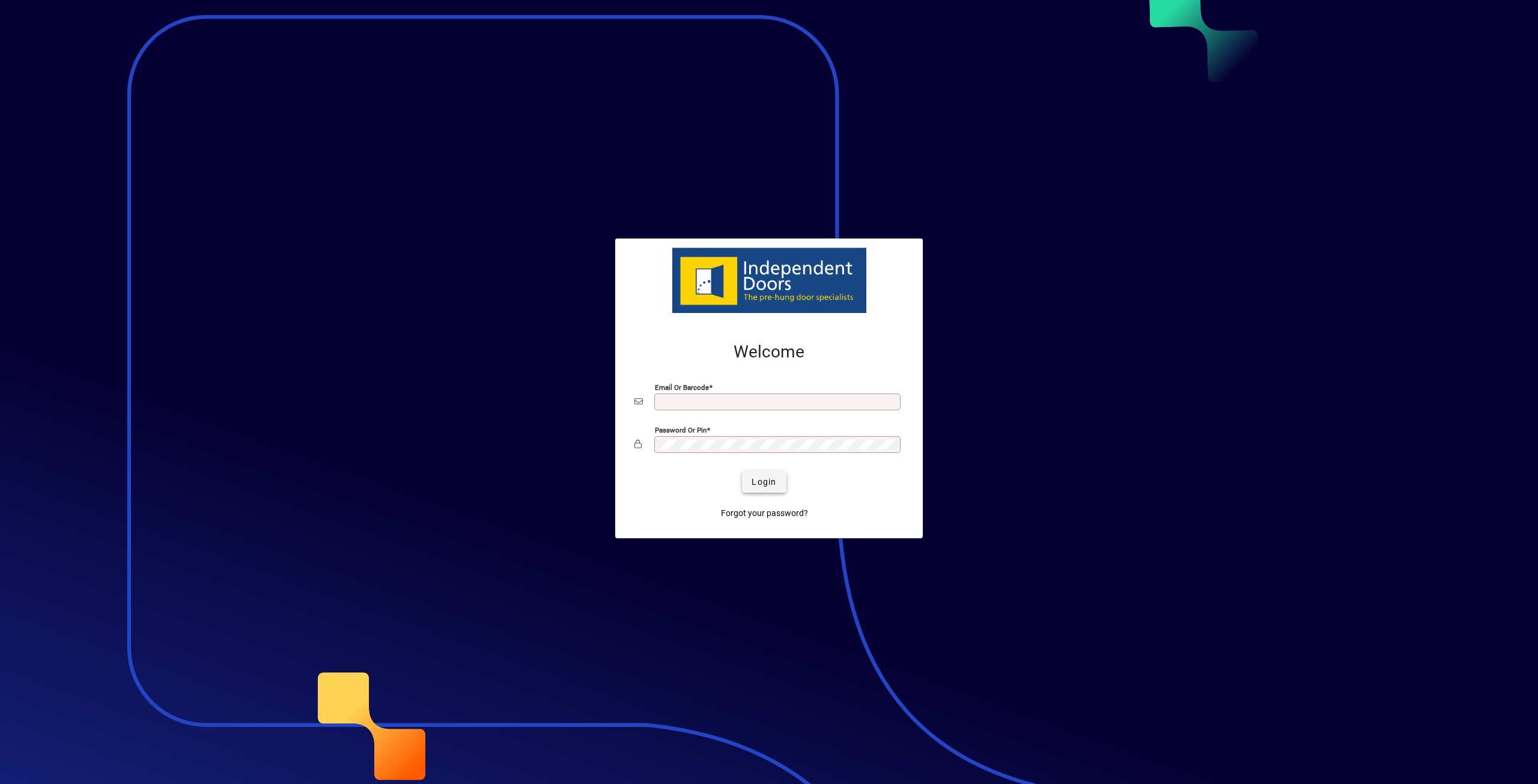
type input "**********"
click at [770, 478] on span "Login" at bounding box center [764, 482] width 25 height 13
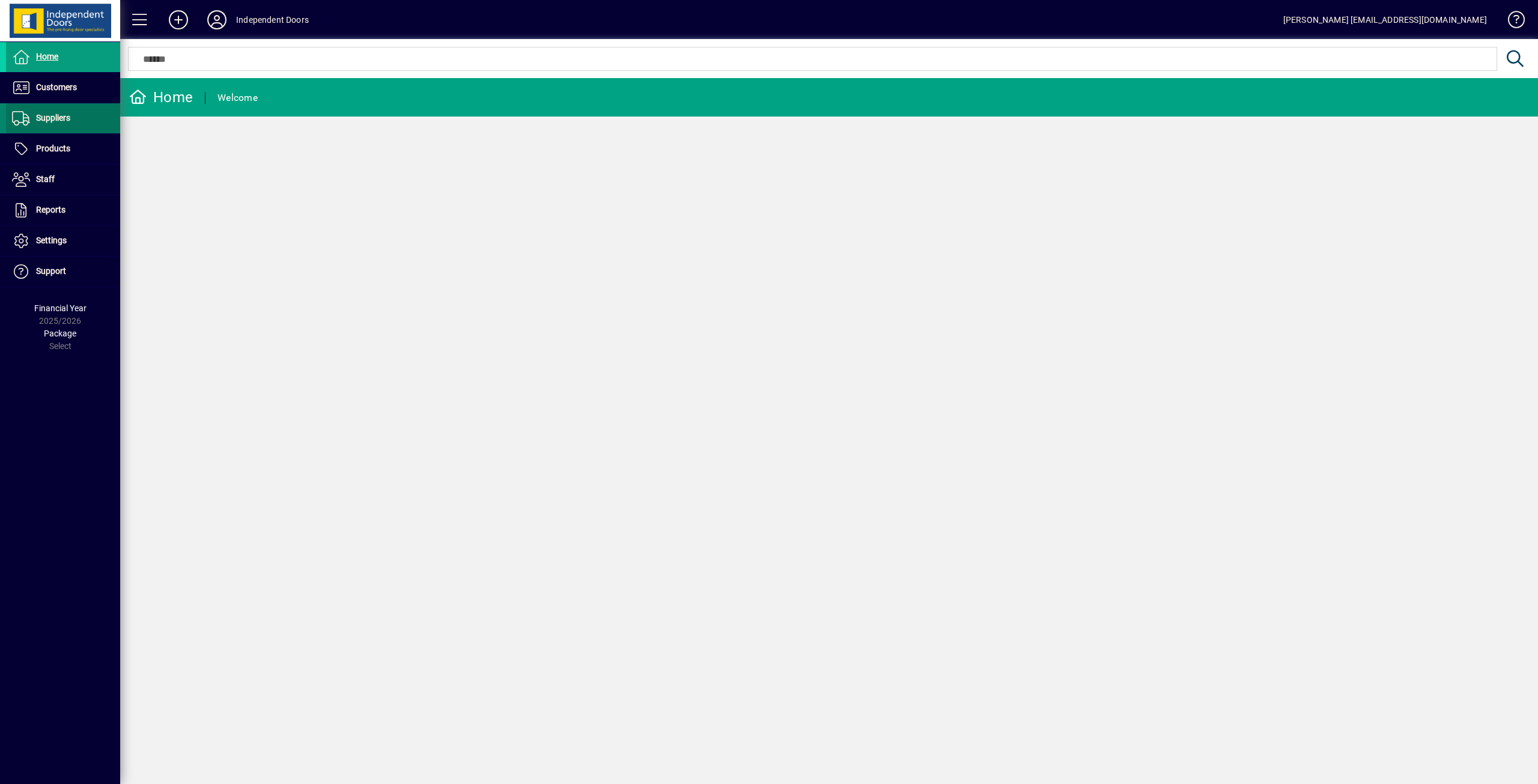
click at [48, 114] on span "Suppliers" at bounding box center [53, 118] width 34 height 10
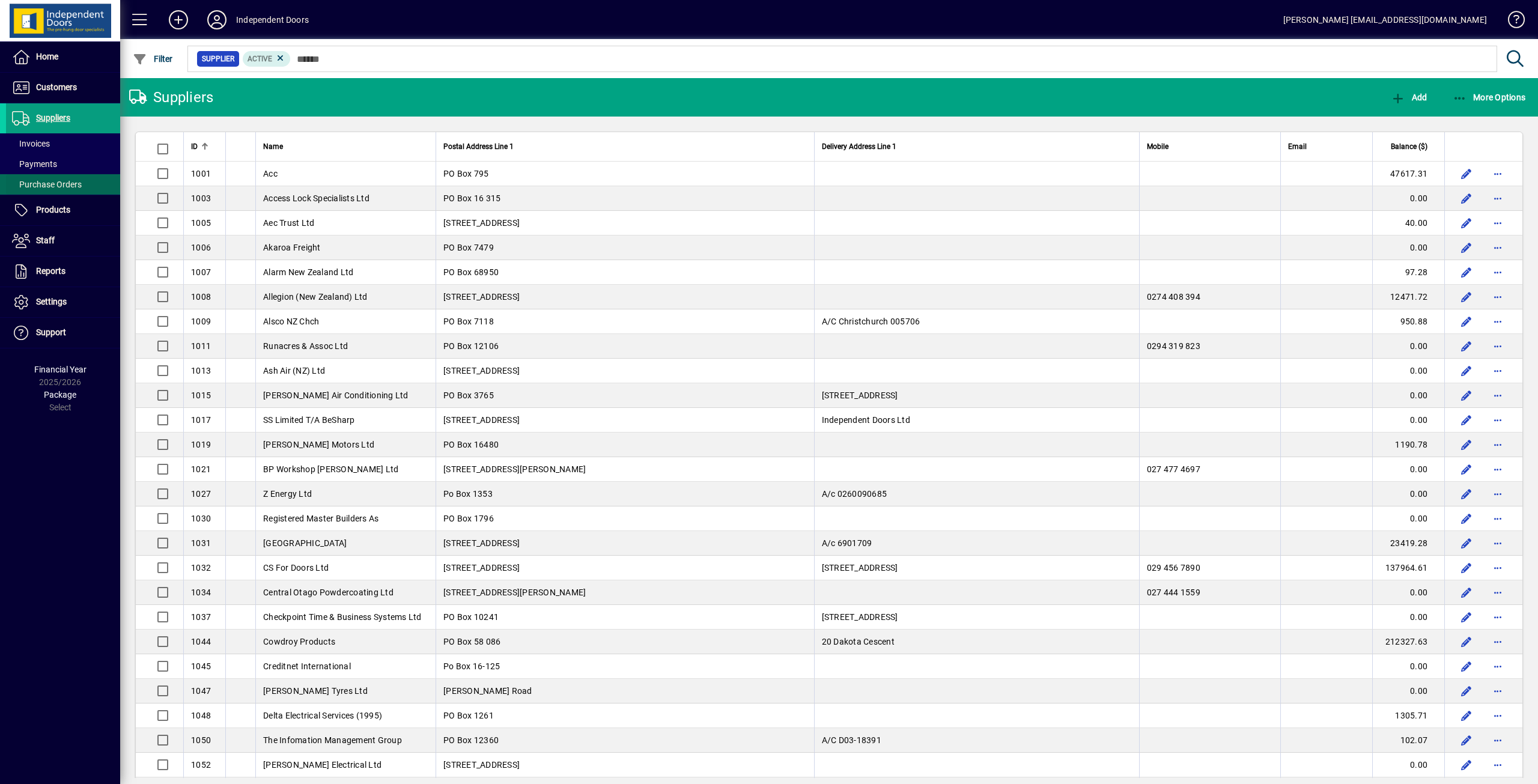
click at [60, 182] on span "Purchase Orders" at bounding box center [47, 184] width 69 height 10
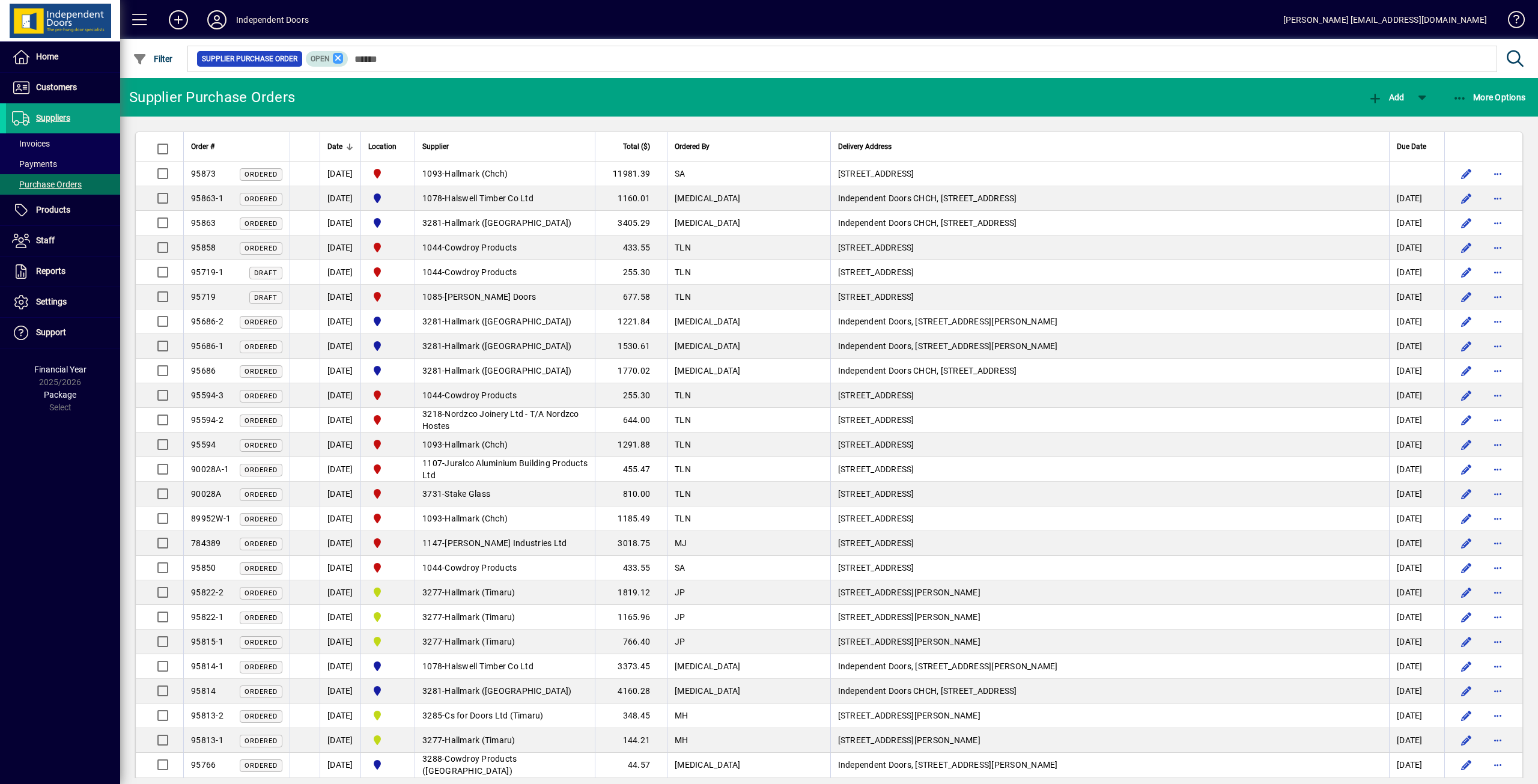
click at [339, 53] on icon at bounding box center [338, 59] width 11 height 11
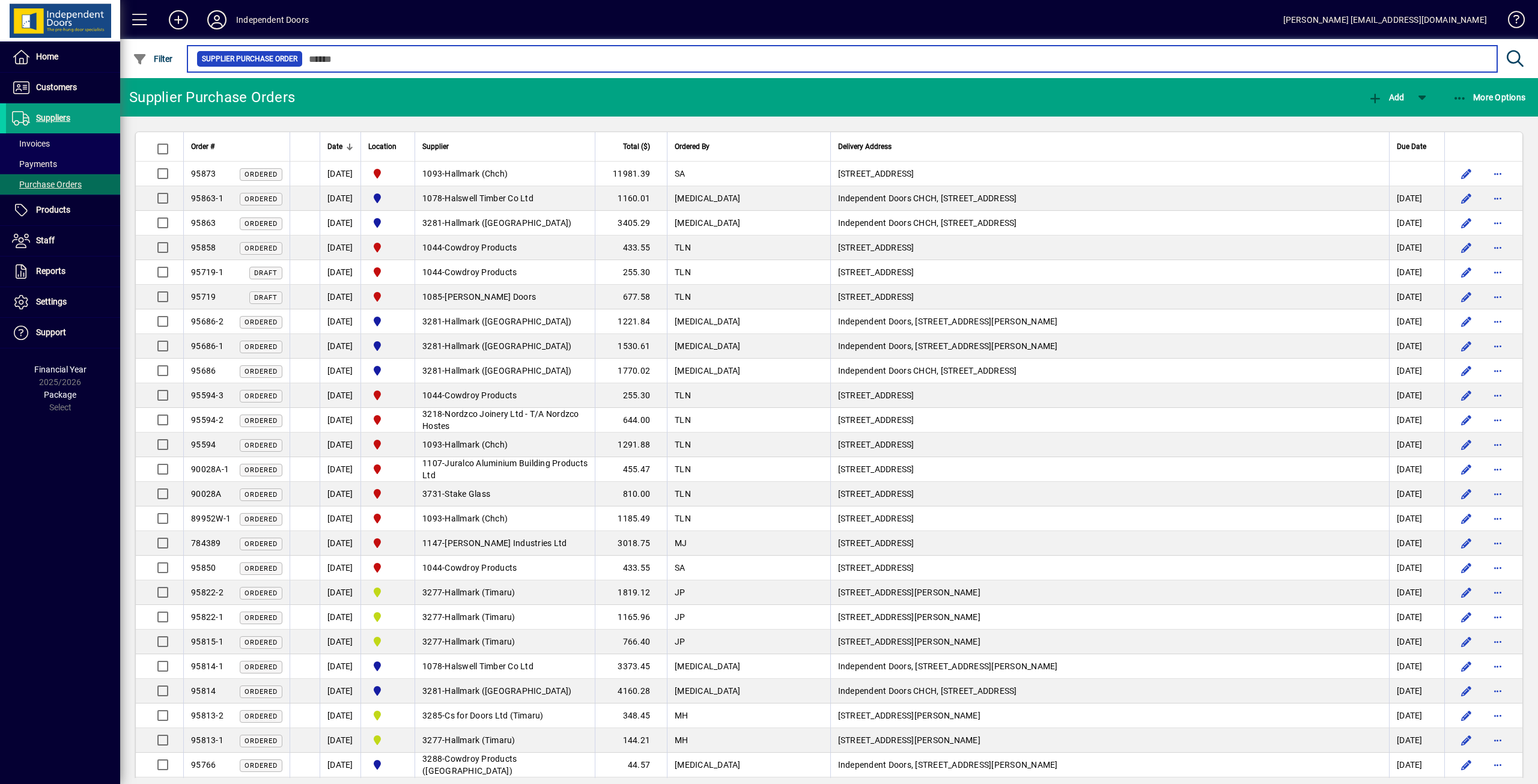
click at [353, 63] on input "text" at bounding box center [895, 59] width 1185 height 17
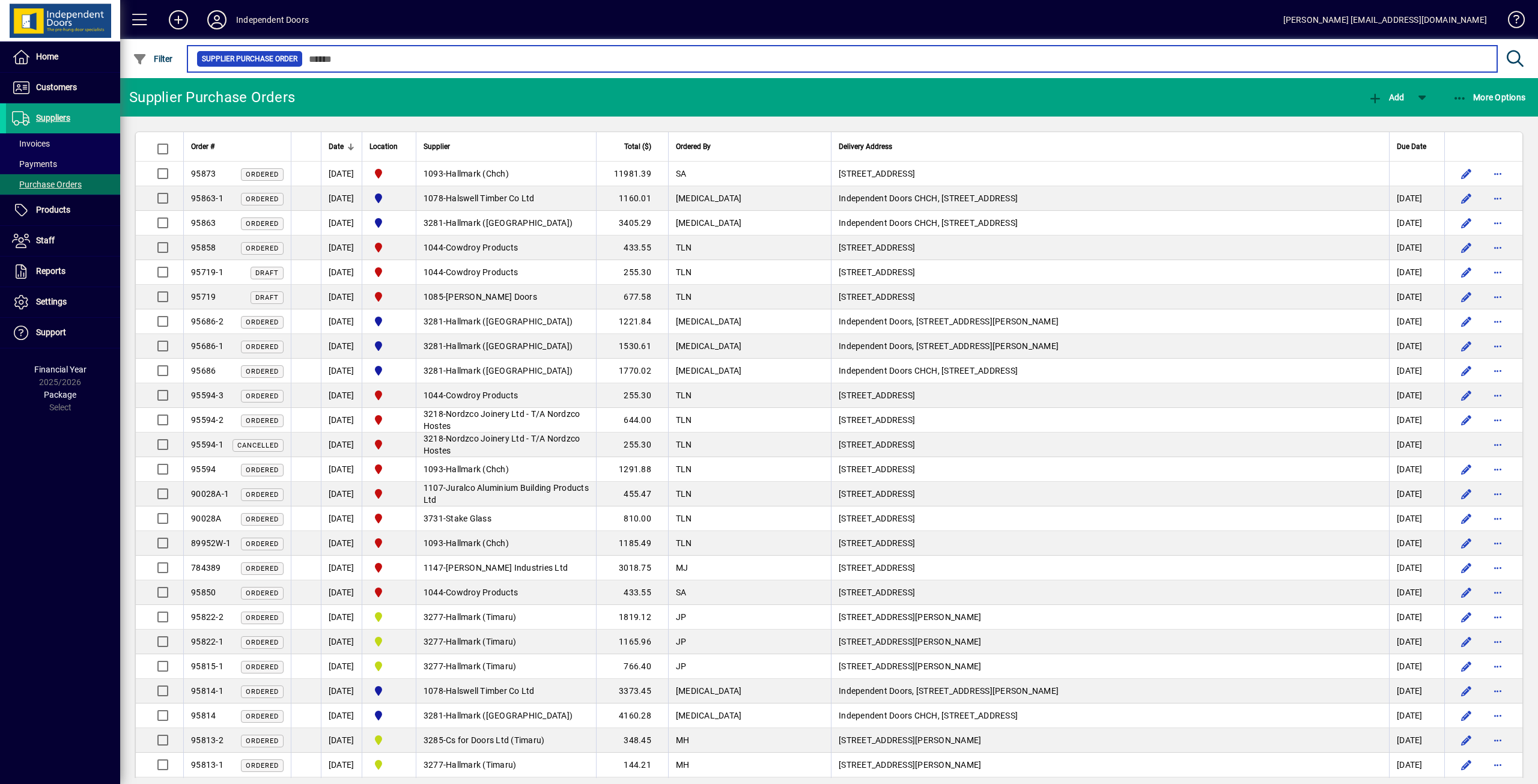
click at [385, 57] on input "text" at bounding box center [895, 59] width 1185 height 17
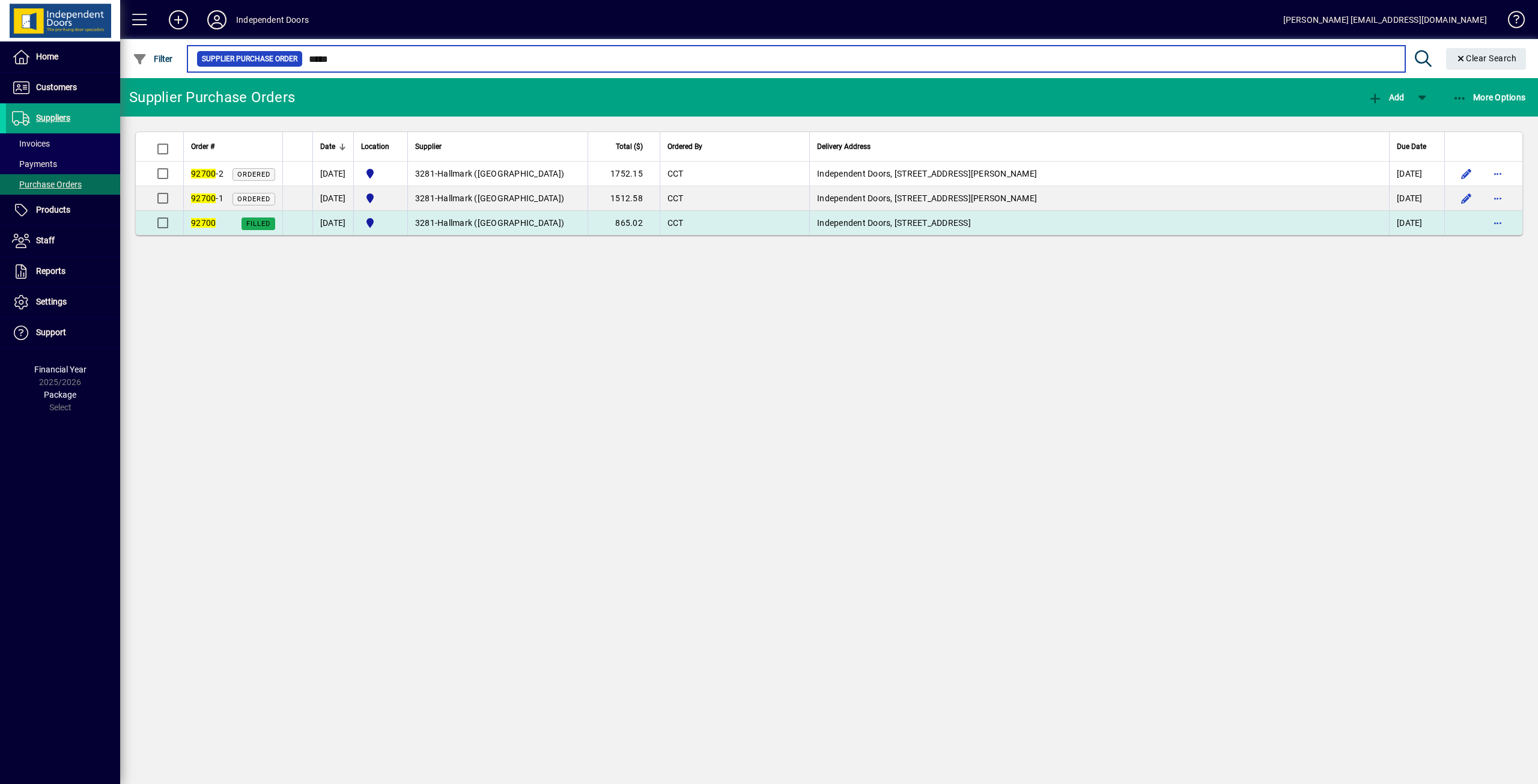
type input "*****"
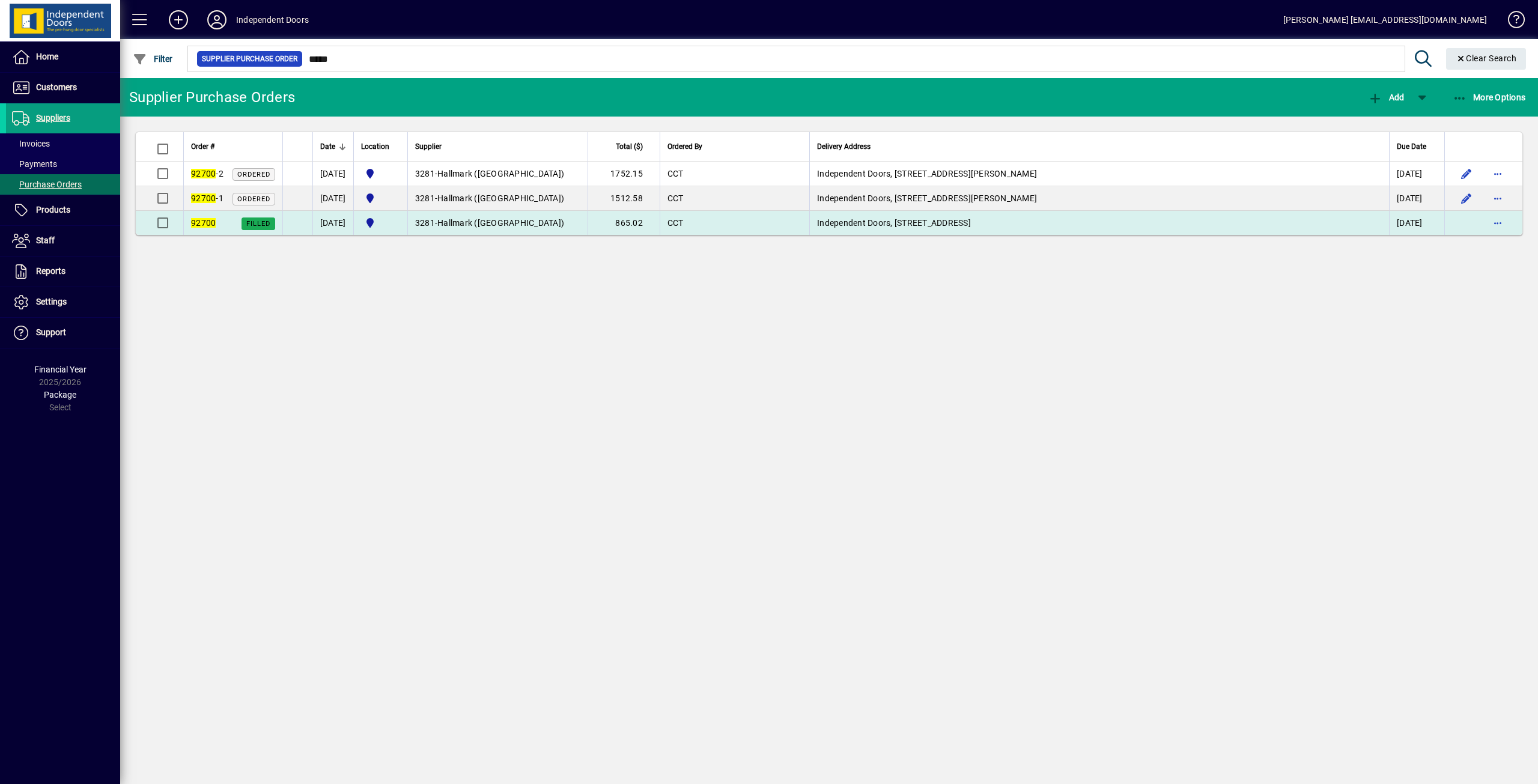
click at [494, 216] on td "3281 - Hallmark ([GEOGRAPHIC_DATA])" at bounding box center [497, 223] width 180 height 24
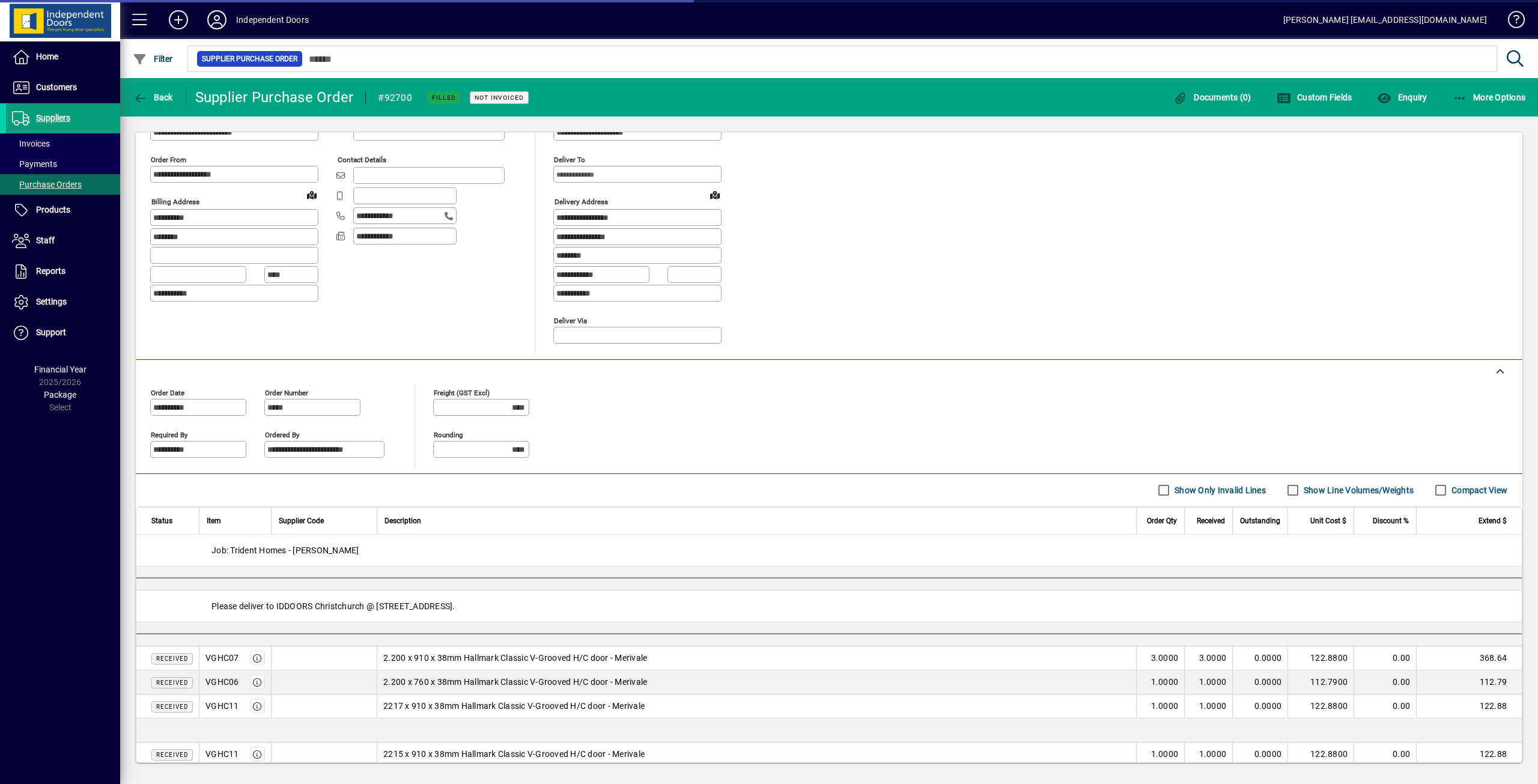
scroll to position [144, 0]
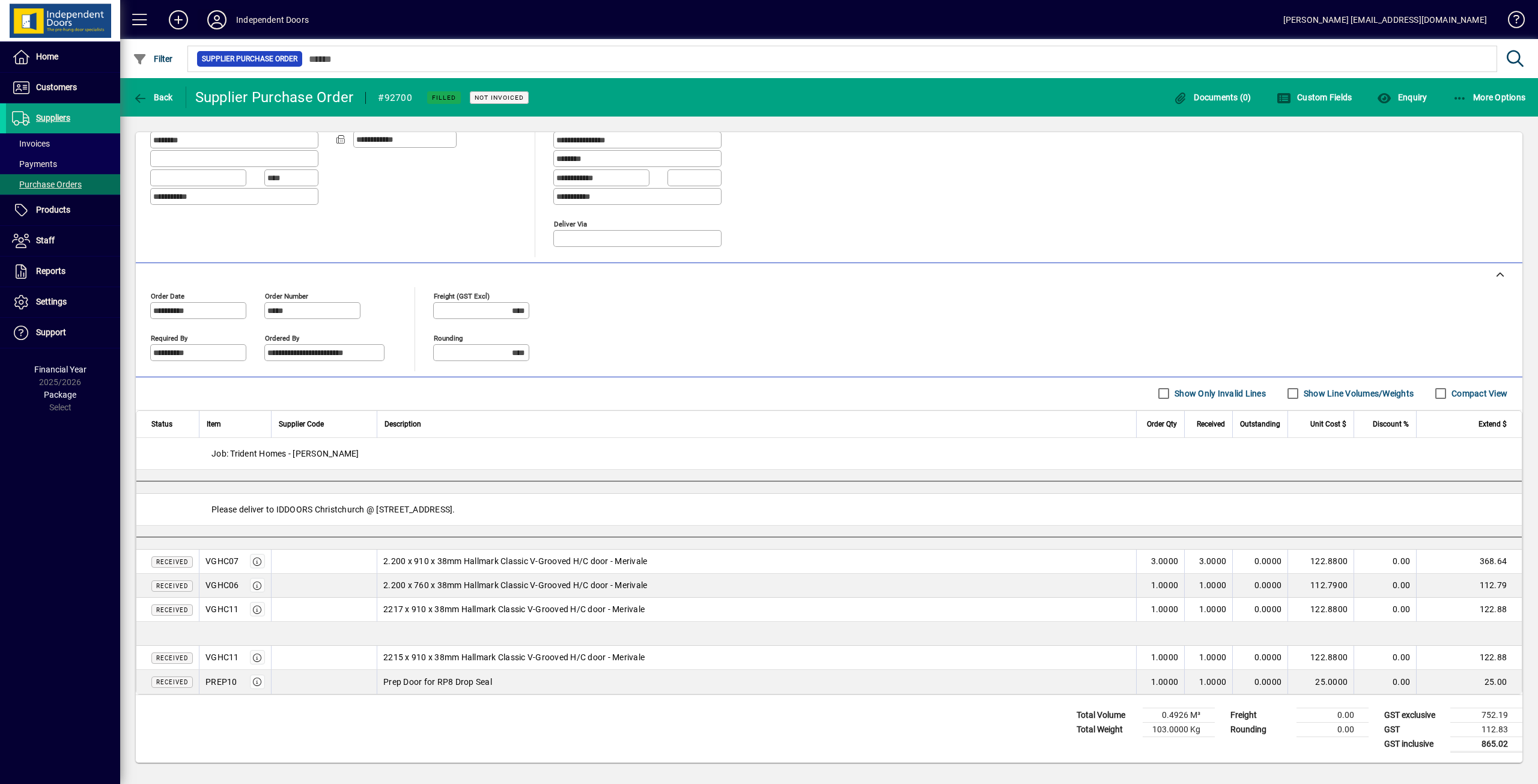
click at [221, 20] on icon at bounding box center [217, 20] width 24 height 19
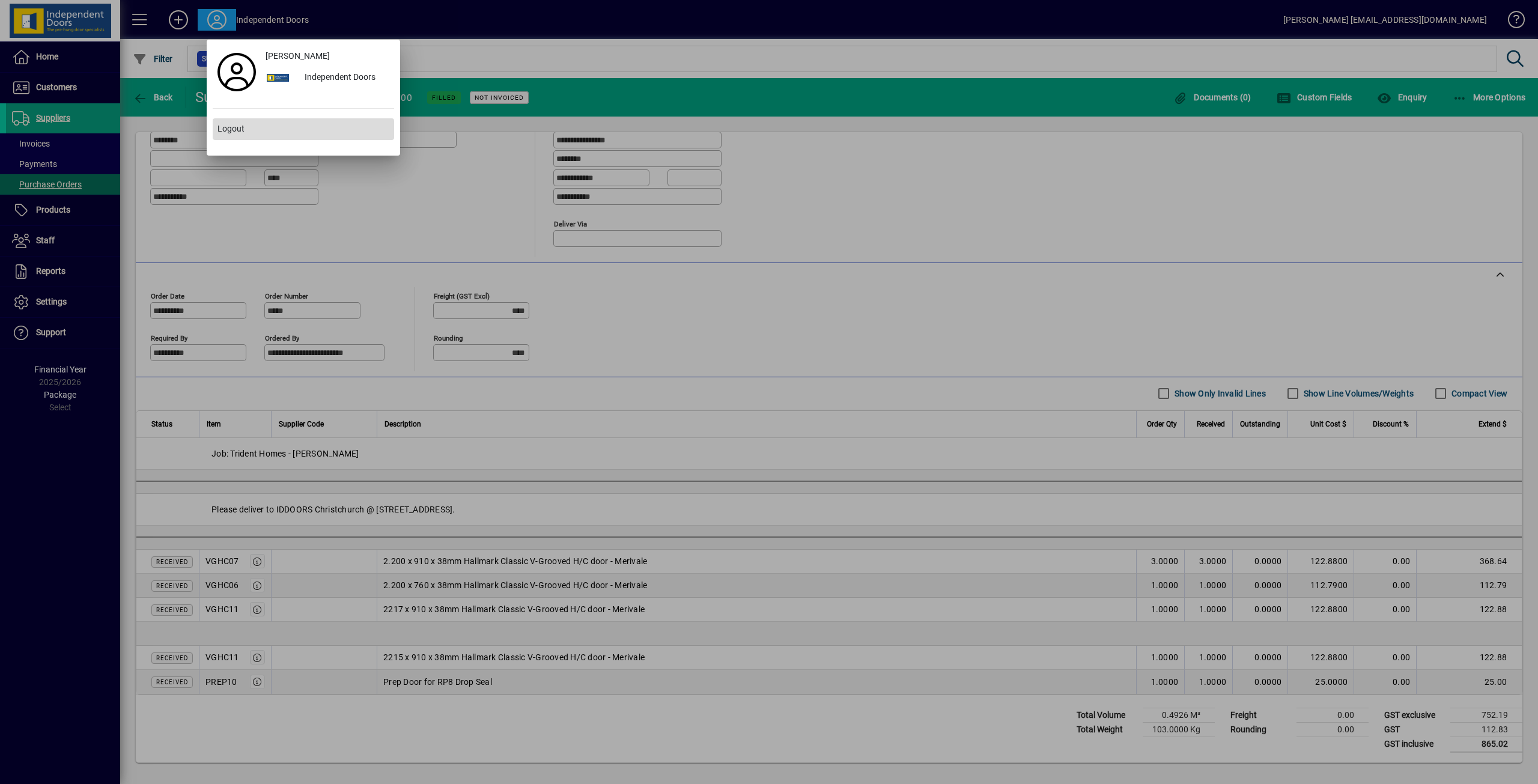
click at [249, 133] on span at bounding box center [303, 129] width 182 height 29
